Goal: Information Seeking & Learning: Learn about a topic

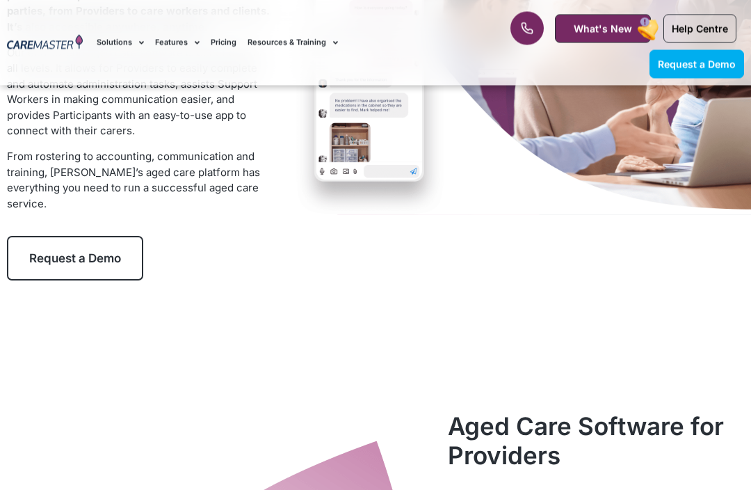
scroll to position [249, 0]
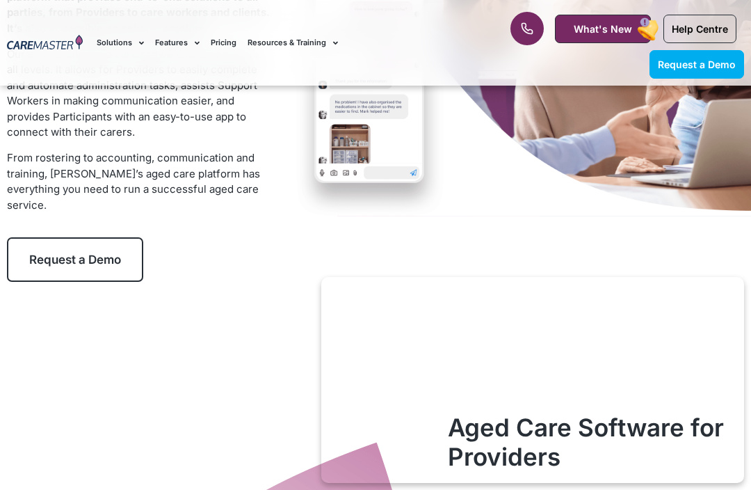
click at [39, 255] on span "Request a Demo" at bounding box center [75, 259] width 92 height 14
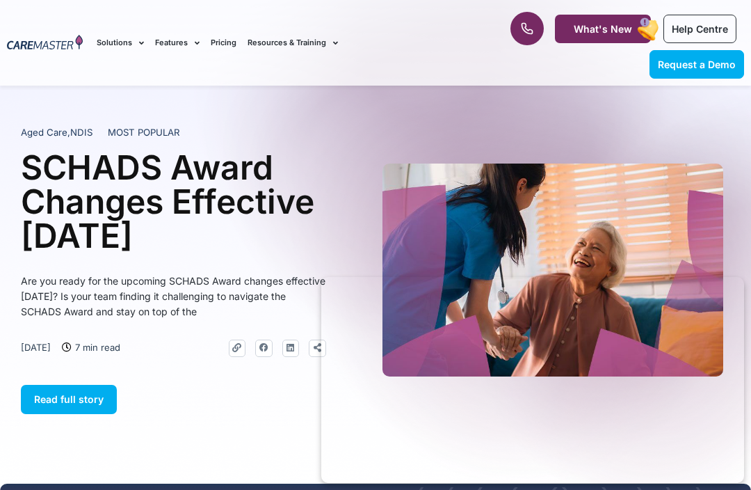
click at [38, 405] on span "Read full story" at bounding box center [69, 399] width 70 height 12
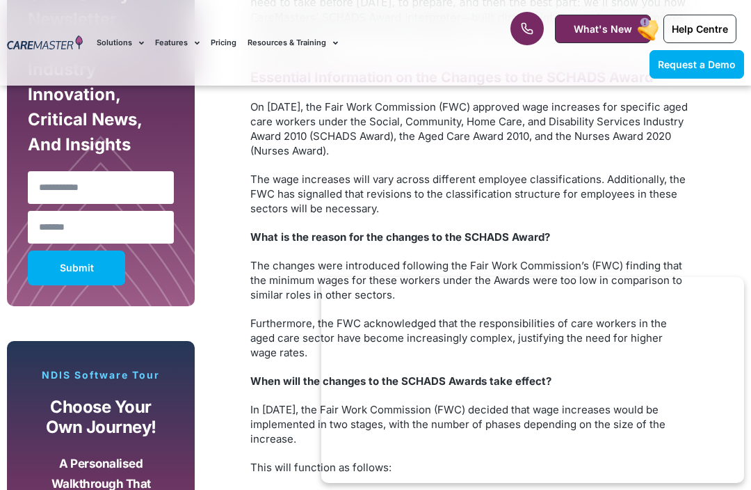
scroll to position [888, 0]
